Goal: Information Seeking & Learning: Learn about a topic

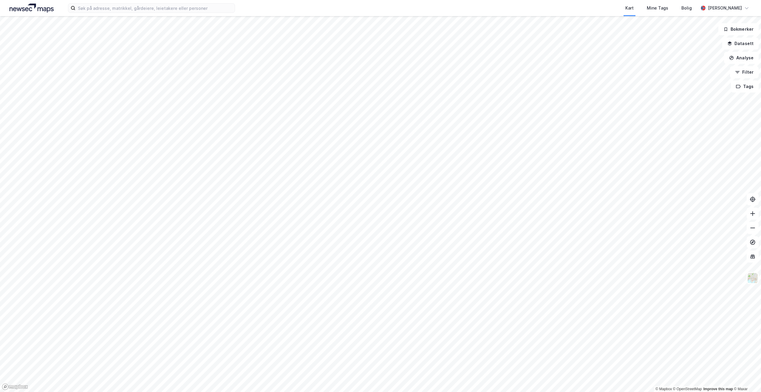
click at [114, 3] on div "Kart Mine Tags [PERSON_NAME]" at bounding box center [380, 8] width 761 height 16
click at [114, 5] on input at bounding box center [154, 8] width 159 height 9
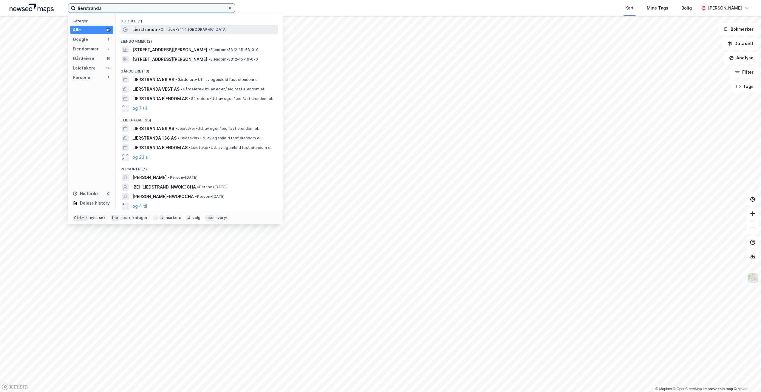
type input "lierstranda"
click at [193, 27] on div "Lierstranda • Område • 3414 [GEOGRAPHIC_DATA]" at bounding box center [204, 29] width 144 height 7
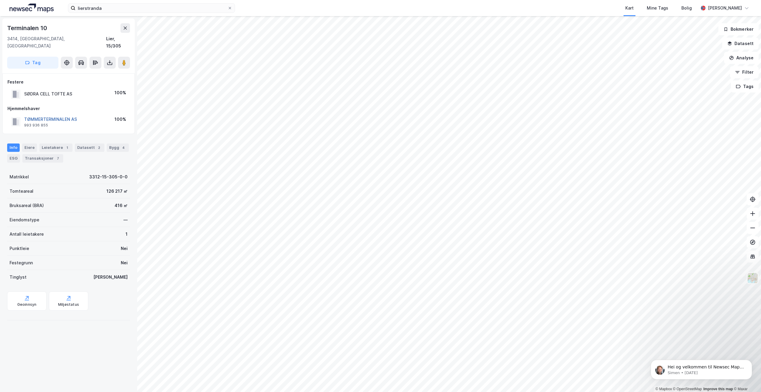
click at [0, 0] on button "TØMMERTERMINALEN AS" at bounding box center [0, 0] width 0 height 0
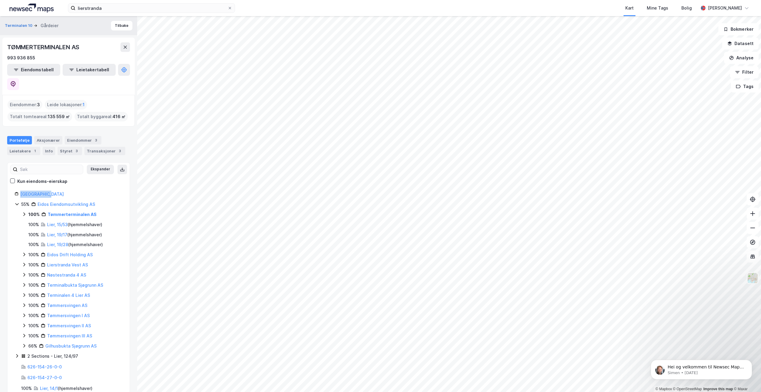
drag, startPoint x: 19, startPoint y: 179, endPoint x: 49, endPoint y: 181, distance: 30.5
click at [49, 190] on div "[GEOGRAPHIC_DATA]" at bounding box center [69, 193] width 108 height 7
drag, startPoint x: 49, startPoint y: 181, endPoint x: 124, endPoint y: 178, distance: 75.2
click at [121, 48] on button at bounding box center [125, 47] width 10 height 10
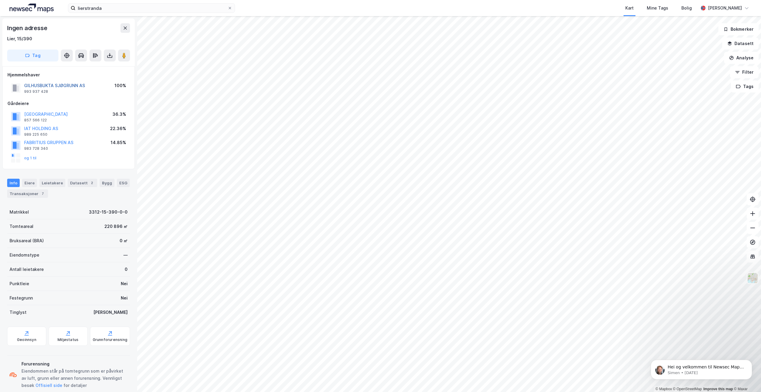
click at [0, 0] on button "GILHUSBUKTA SJØGRUNN AS" at bounding box center [0, 0] width 0 height 0
